Goal: Communication & Community: Answer question/provide support

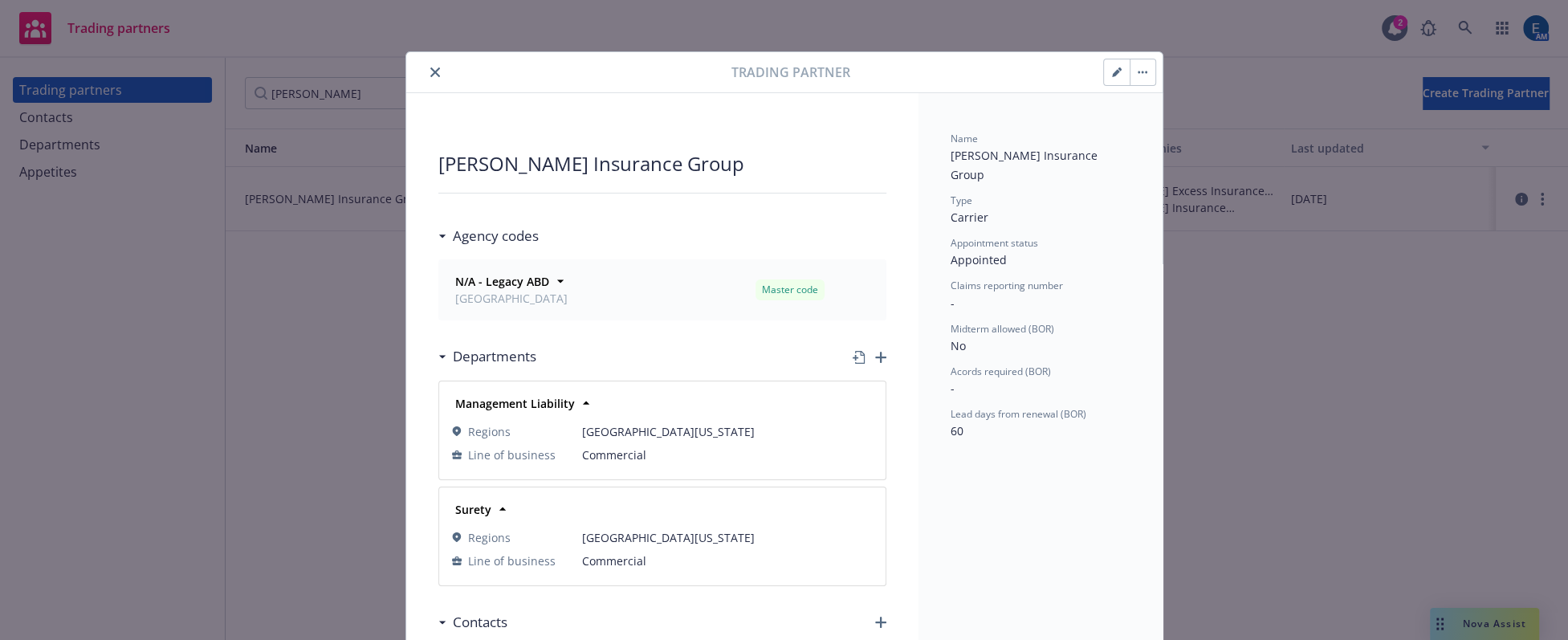
drag, startPoint x: 424, startPoint y: 66, endPoint x: 492, endPoint y: 0, distance: 94.8
click at [430, 68] on icon "close" at bounding box center [435, 72] width 10 height 10
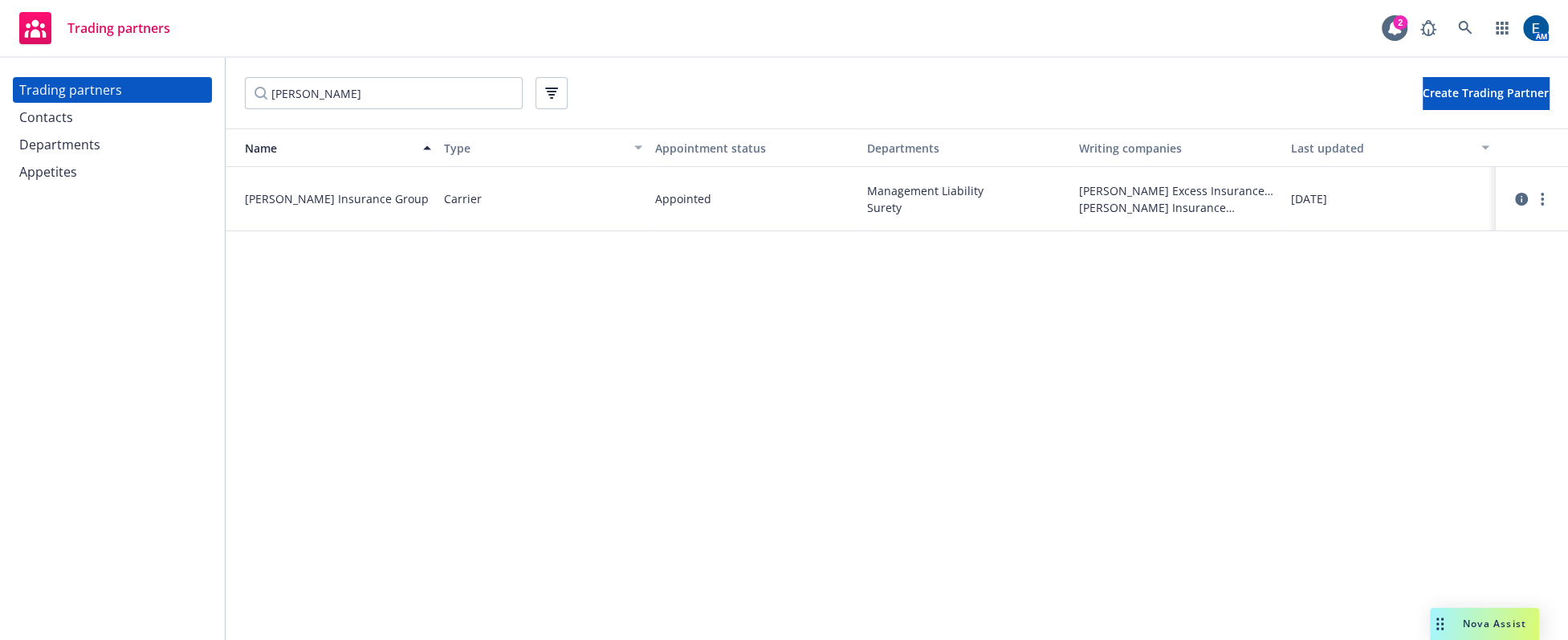
click at [1458, 626] on div "Nova Assist" at bounding box center [1495, 623] width 89 height 13
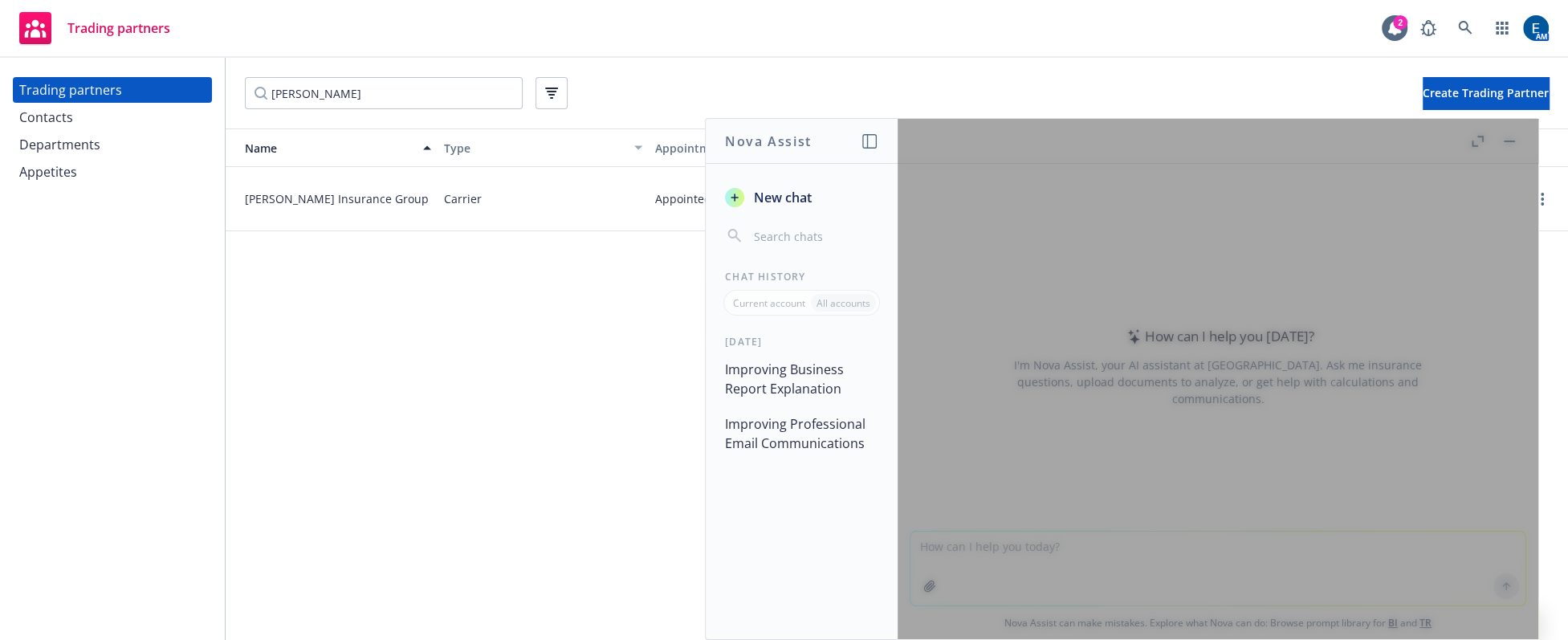
click at [812, 188] on span "New chat" at bounding box center [781, 198] width 61 height 20
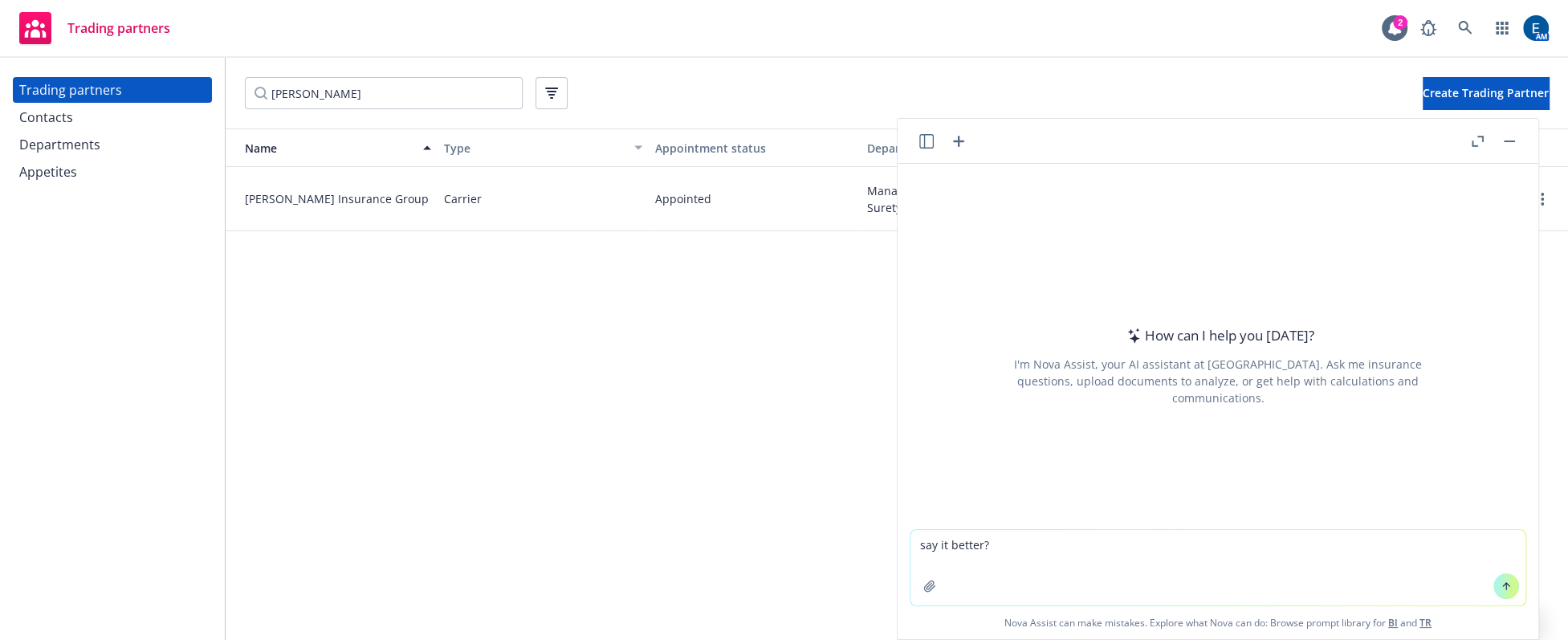
type textarea "say it better? Let start with renewing your CO license first then we will trans…"
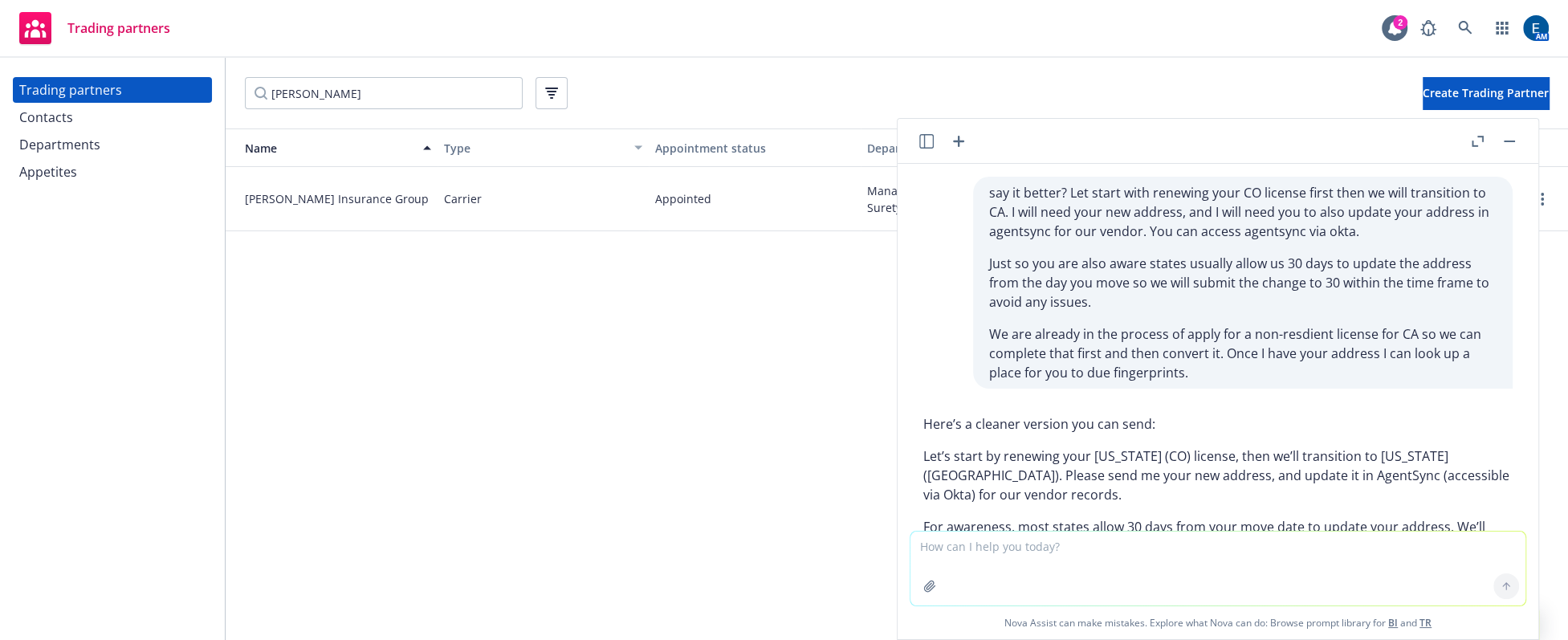
scroll to position [71, 0]
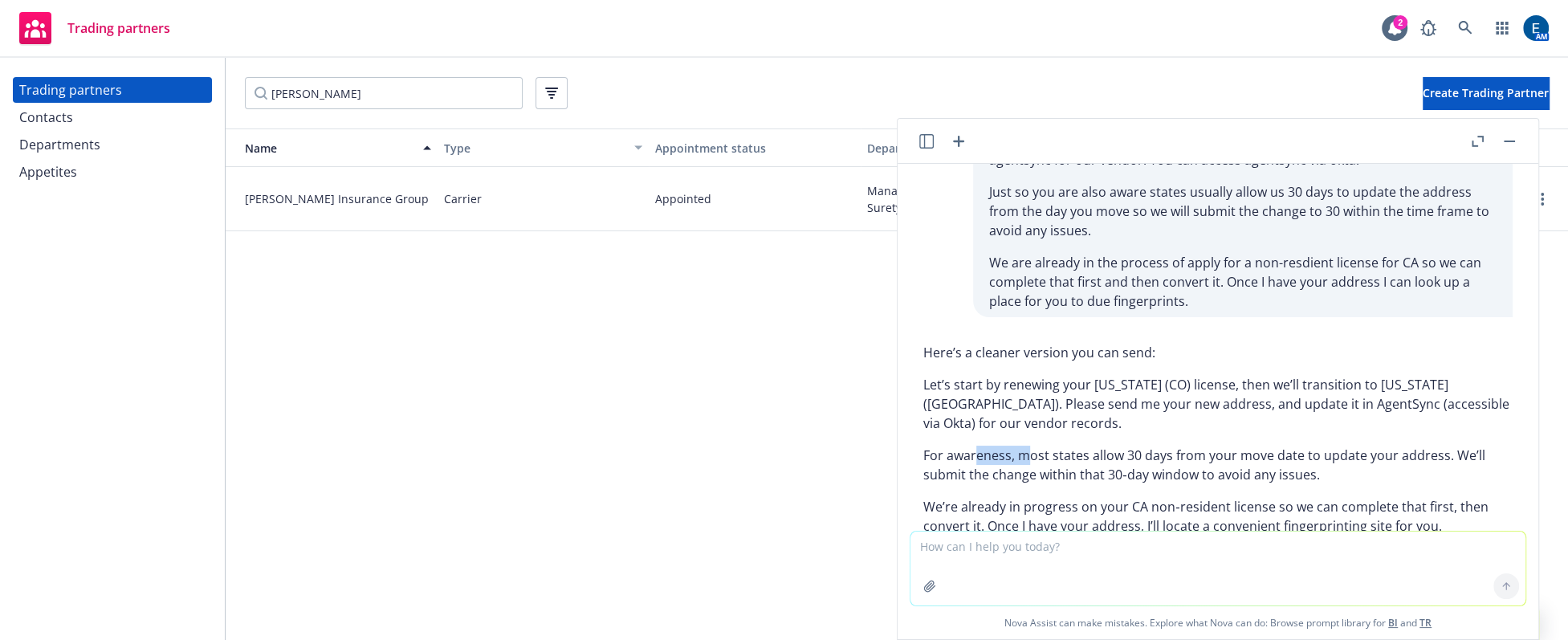
drag, startPoint x: 963, startPoint y: 338, endPoint x: 1004, endPoint y: 337, distance: 41.0
click at [1004, 446] on p "For awareness, most states allow 30 days from your move date to update your add…" at bounding box center [1218, 464] width 590 height 38
drag, startPoint x: 1012, startPoint y: 339, endPoint x: 1089, endPoint y: 338, distance: 77.0
click at [1089, 446] on p "For awareness, most states allow 30 days from your move date to update your add…" at bounding box center [1218, 464] width 590 height 38
drag, startPoint x: 936, startPoint y: 355, endPoint x: 963, endPoint y: 357, distance: 27.1
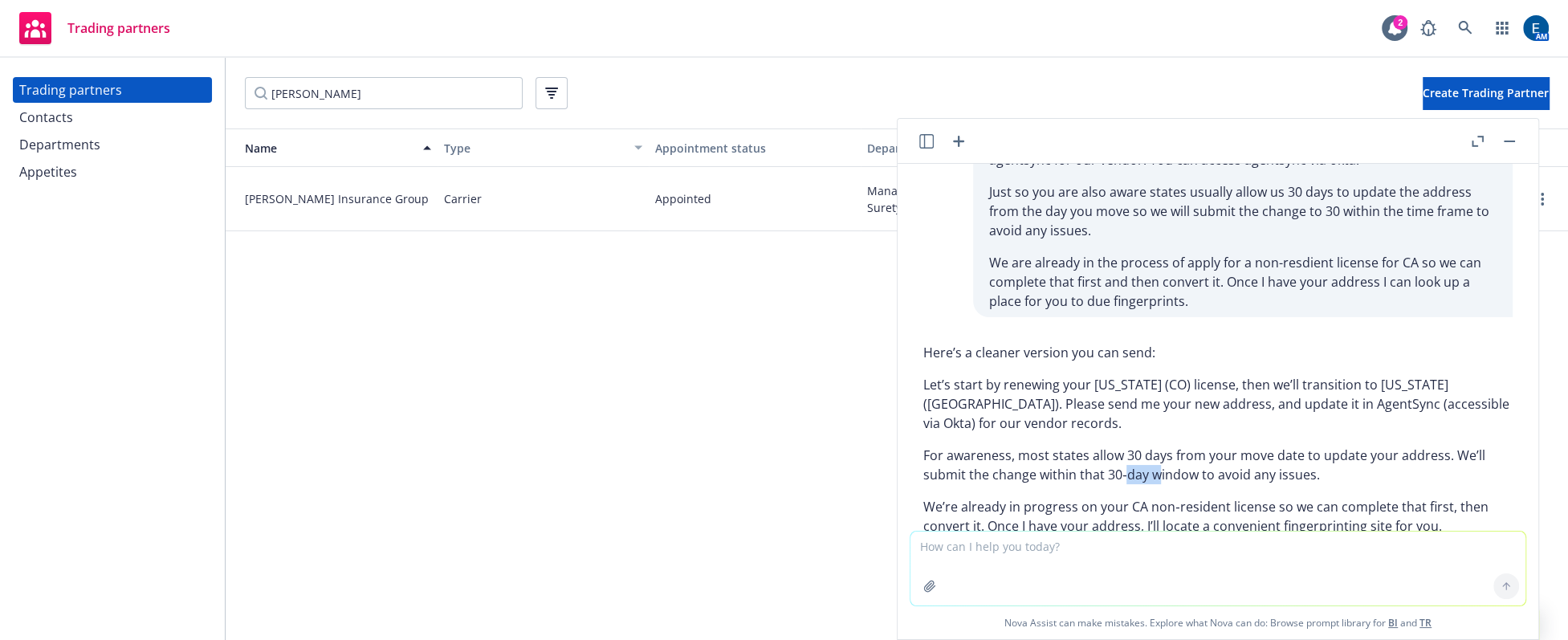
click at [963, 446] on p "For awareness, most states allow 30 days from your move date to update your add…" at bounding box center [1218, 464] width 590 height 38
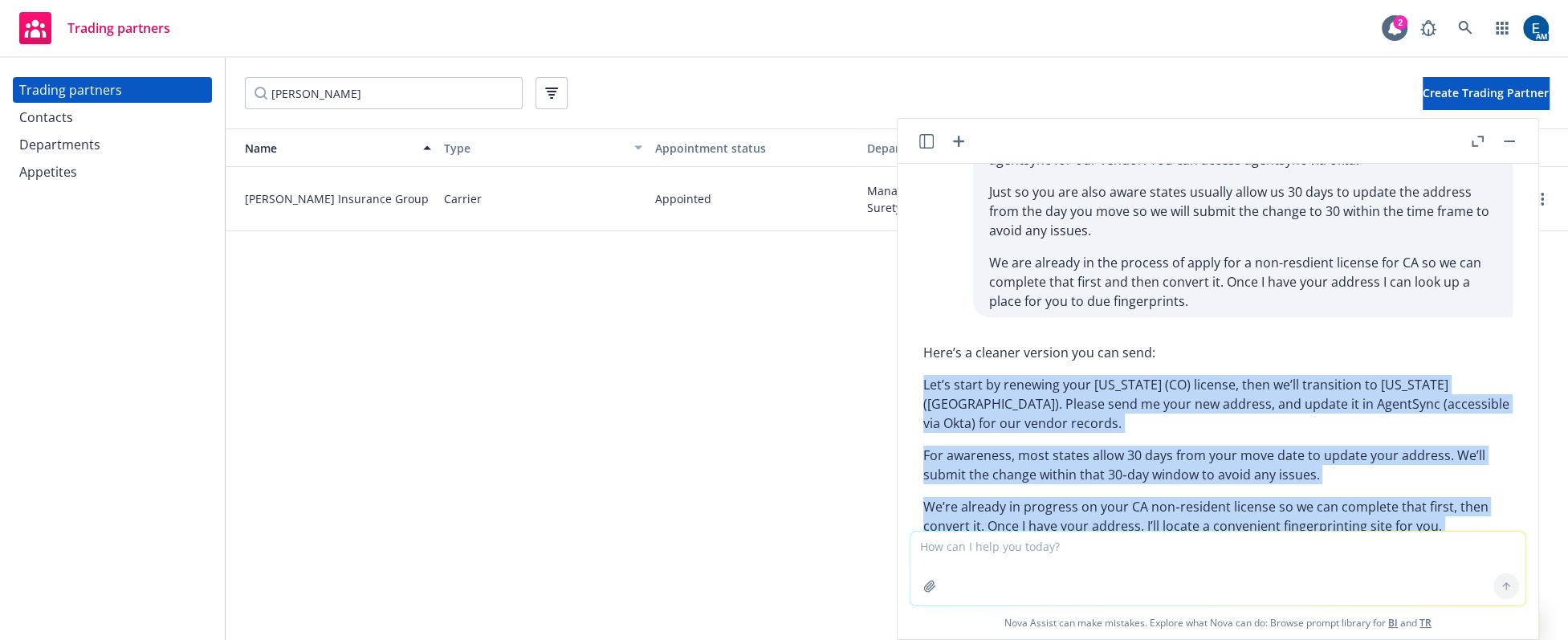
drag, startPoint x: 1077, startPoint y: 471, endPoint x: 923, endPoint y: 302, distance: 228.6
click at [923, 337] on div "Here’s a cleaner version you can send: Let’s start by renewing your [US_STATE] …" at bounding box center [1218, 491] width 590 height 308
copy div "Let’s start by renewing your [US_STATE] (CO) license, then we’ll transition to …"
